Goal: Task Accomplishment & Management: Manage account settings

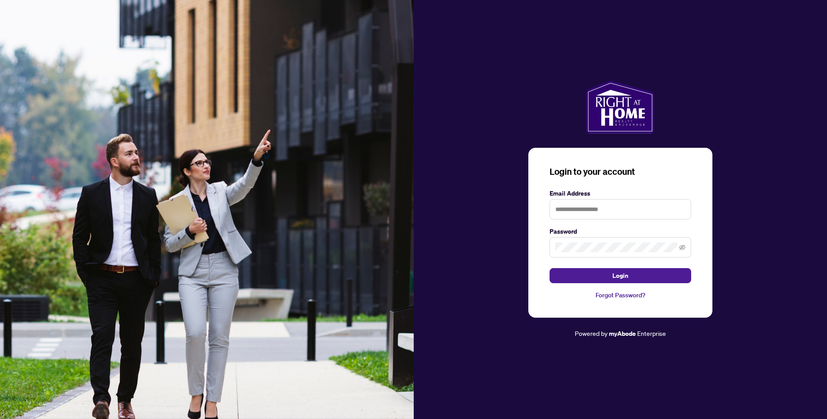
click at [610, 198] on label "Email Address" at bounding box center [621, 194] width 142 height 10
click at [606, 207] on input "text" at bounding box center [621, 209] width 142 height 20
type input "**********"
click at [617, 276] on span "Login" at bounding box center [620, 276] width 16 height 14
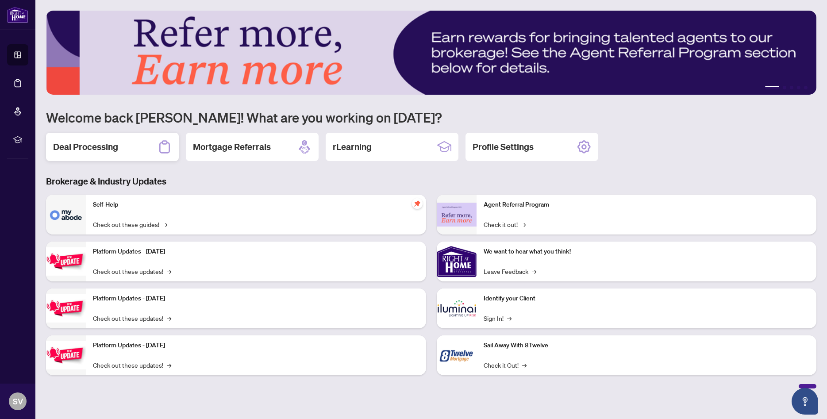
click at [97, 142] on h2 "Deal Processing" at bounding box center [85, 147] width 65 height 12
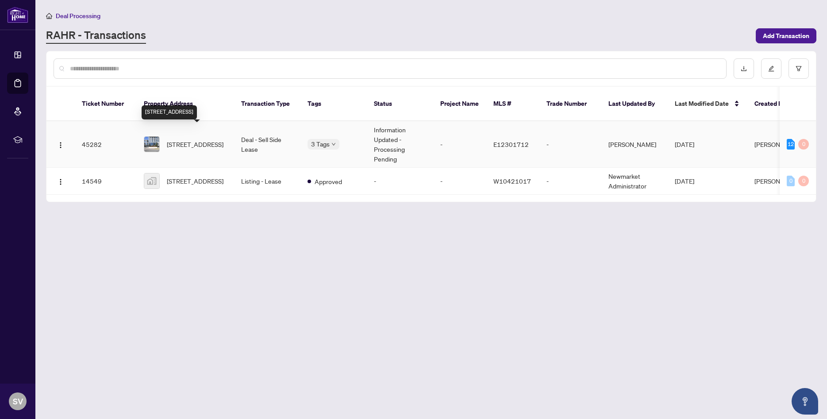
click at [194, 140] on span "[STREET_ADDRESS]" at bounding box center [195, 144] width 57 height 10
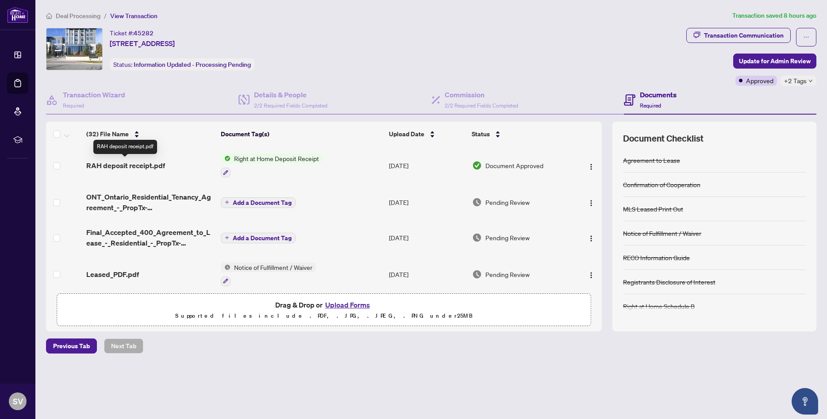
click at [129, 165] on span "RAH deposit receipt.pdf" at bounding box center [125, 165] width 79 height 11
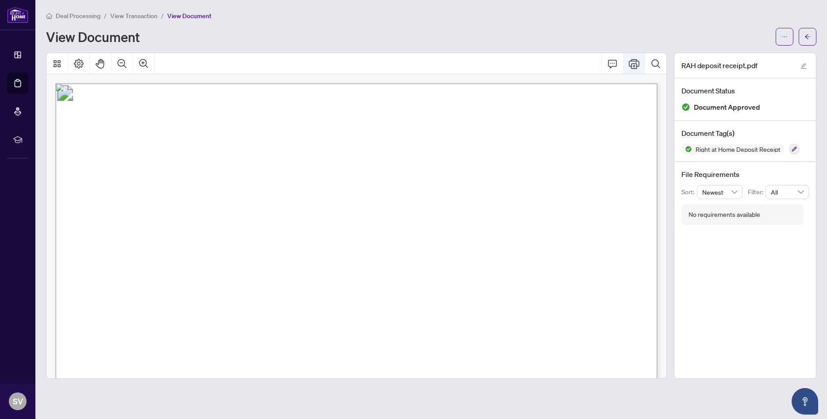
click at [635, 64] on icon "Print" at bounding box center [634, 63] width 11 height 11
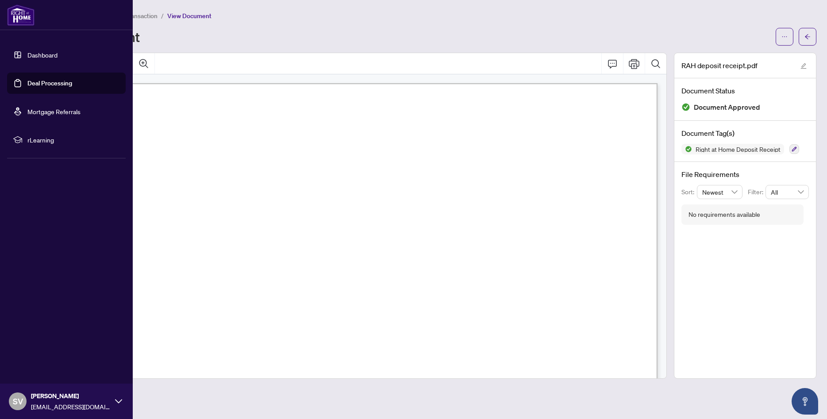
click at [28, 58] on link "Dashboard" at bounding box center [42, 55] width 30 height 8
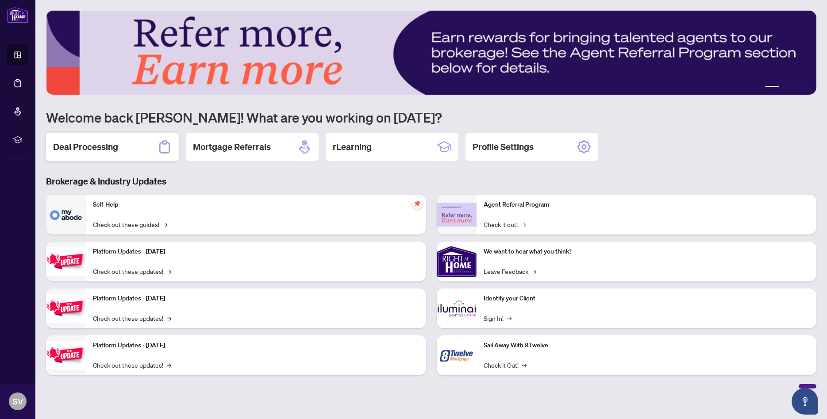
click at [93, 147] on h2 "Deal Processing" at bounding box center [85, 147] width 65 height 12
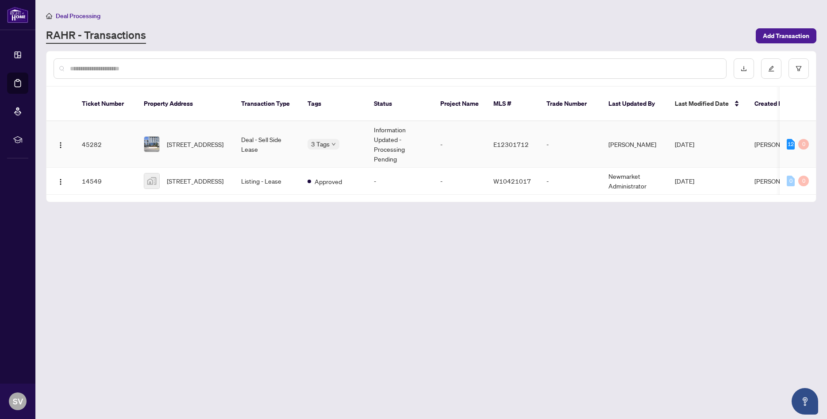
click at [253, 128] on td "Deal - Sell Side Lease" at bounding box center [267, 144] width 66 height 46
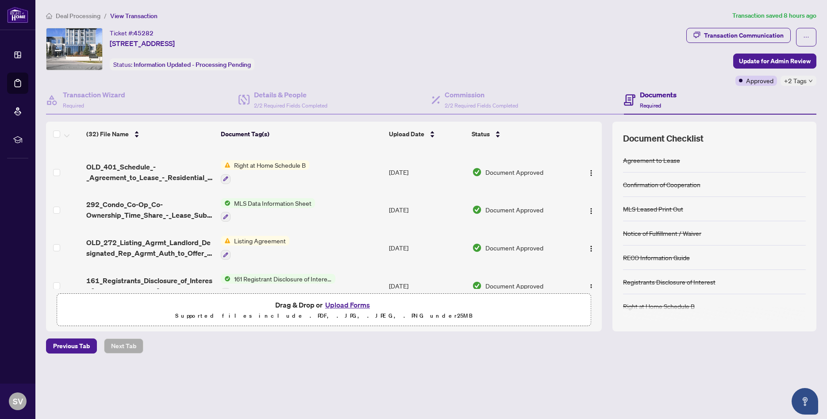
scroll to position [908, 0]
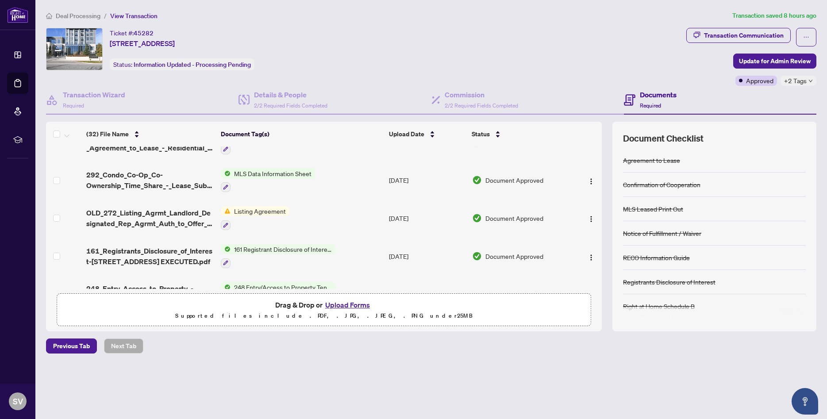
click at [666, 100] on h4 "Documents" at bounding box center [658, 94] width 37 height 11
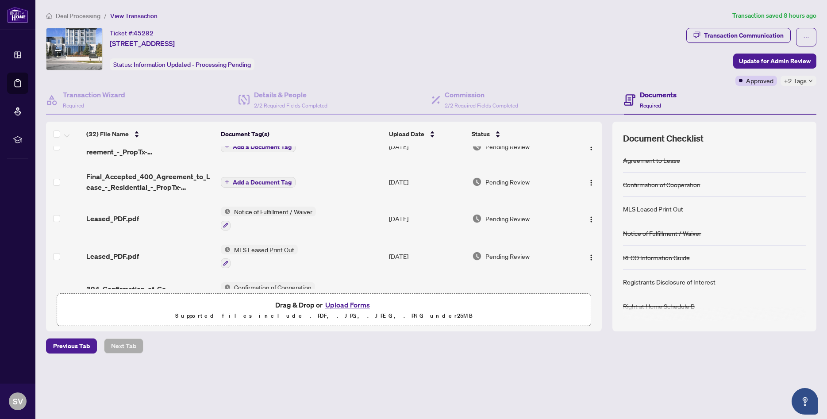
scroll to position [0, 0]
